Goal: Task Accomplishment & Management: Complete application form

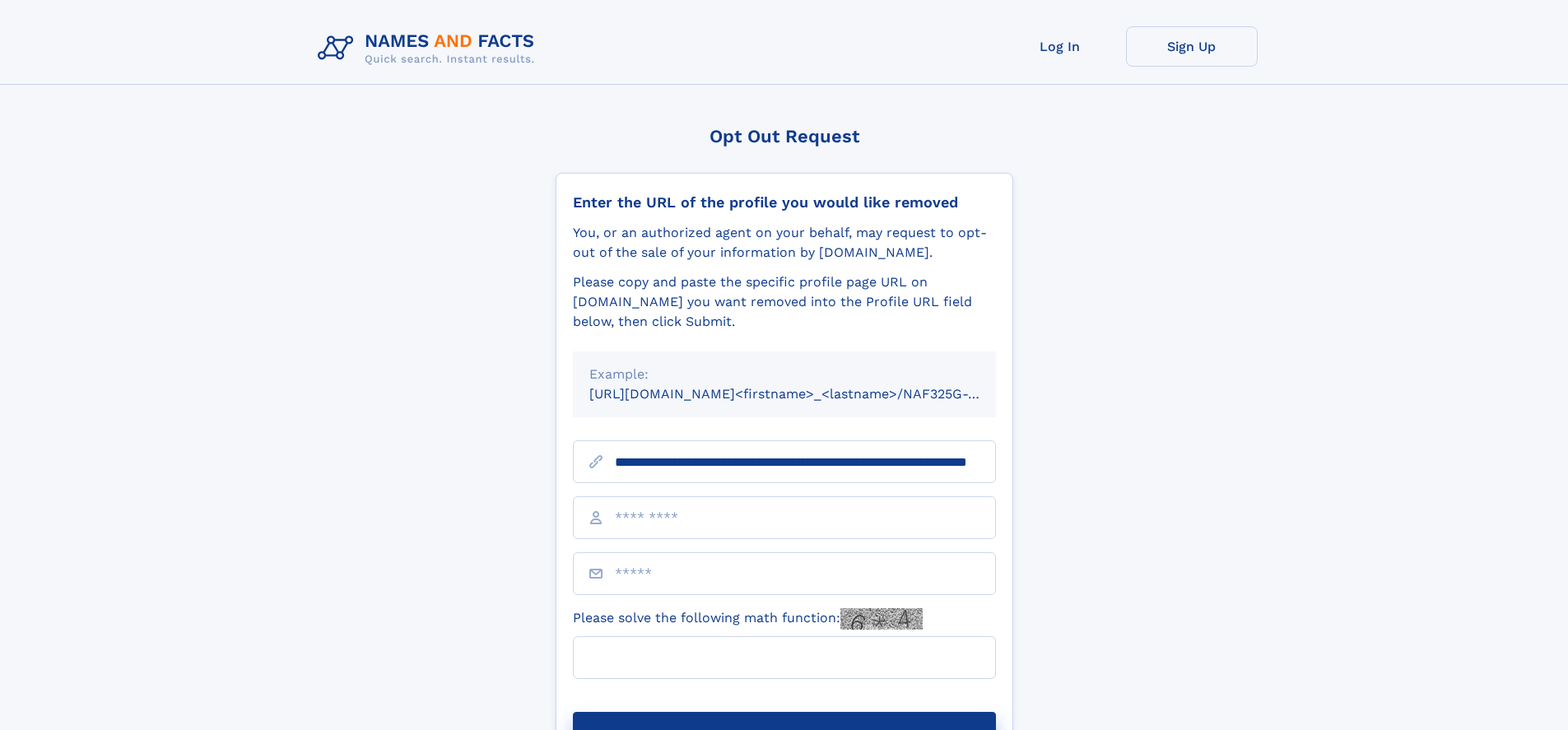
scroll to position [0, 149]
type input "**********"
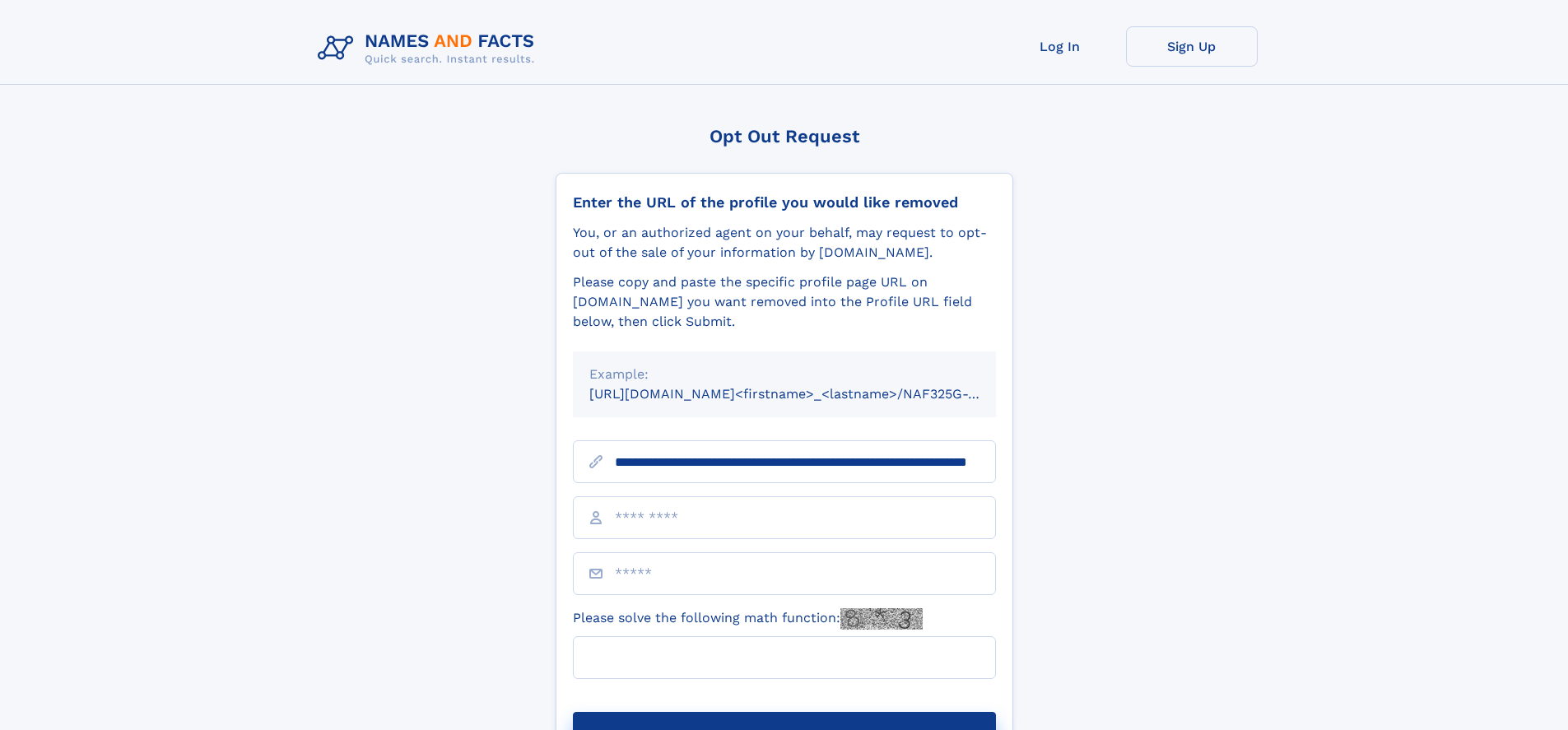
scroll to position [0, 149]
type input "**********"
